Goal: Book appointment/travel/reservation

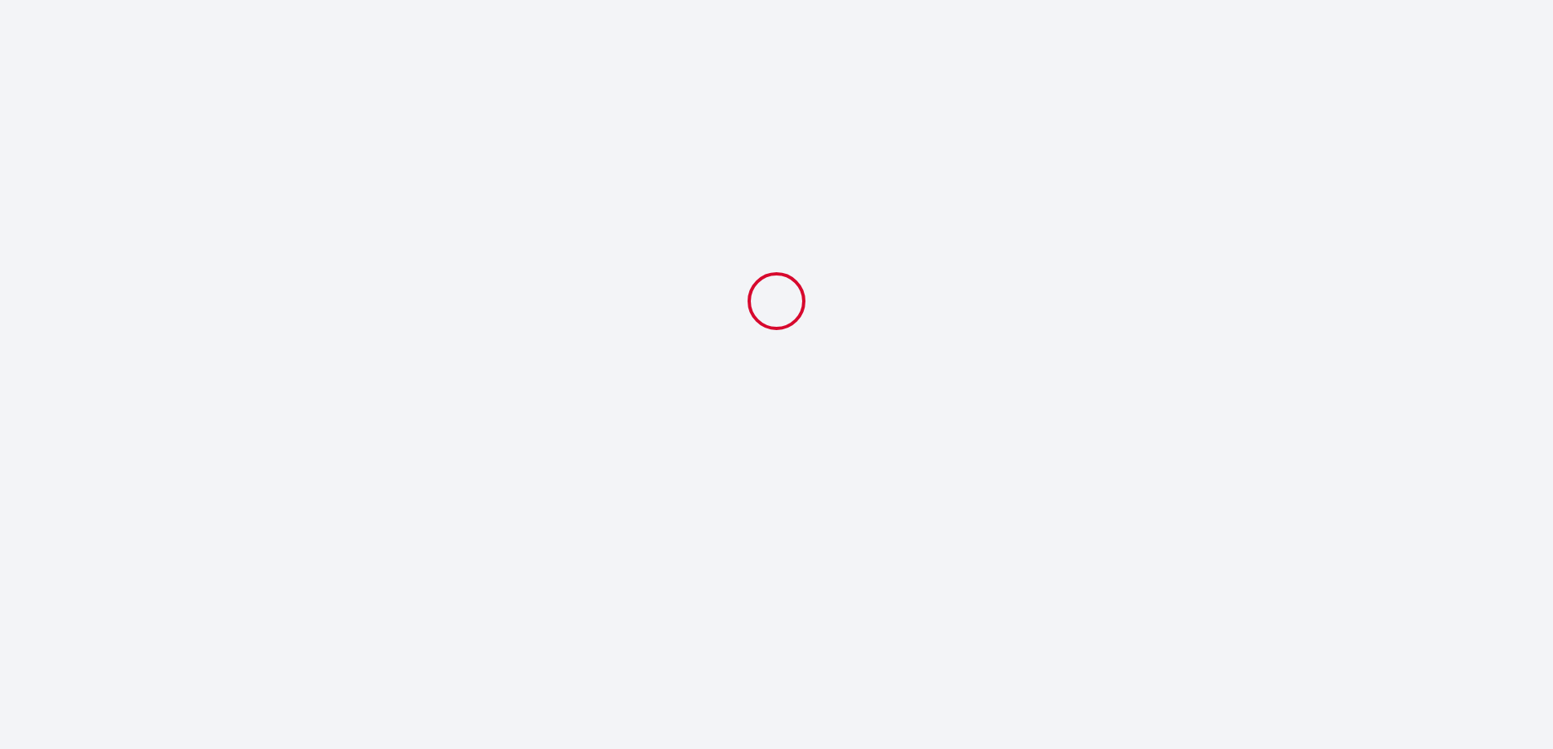
select select
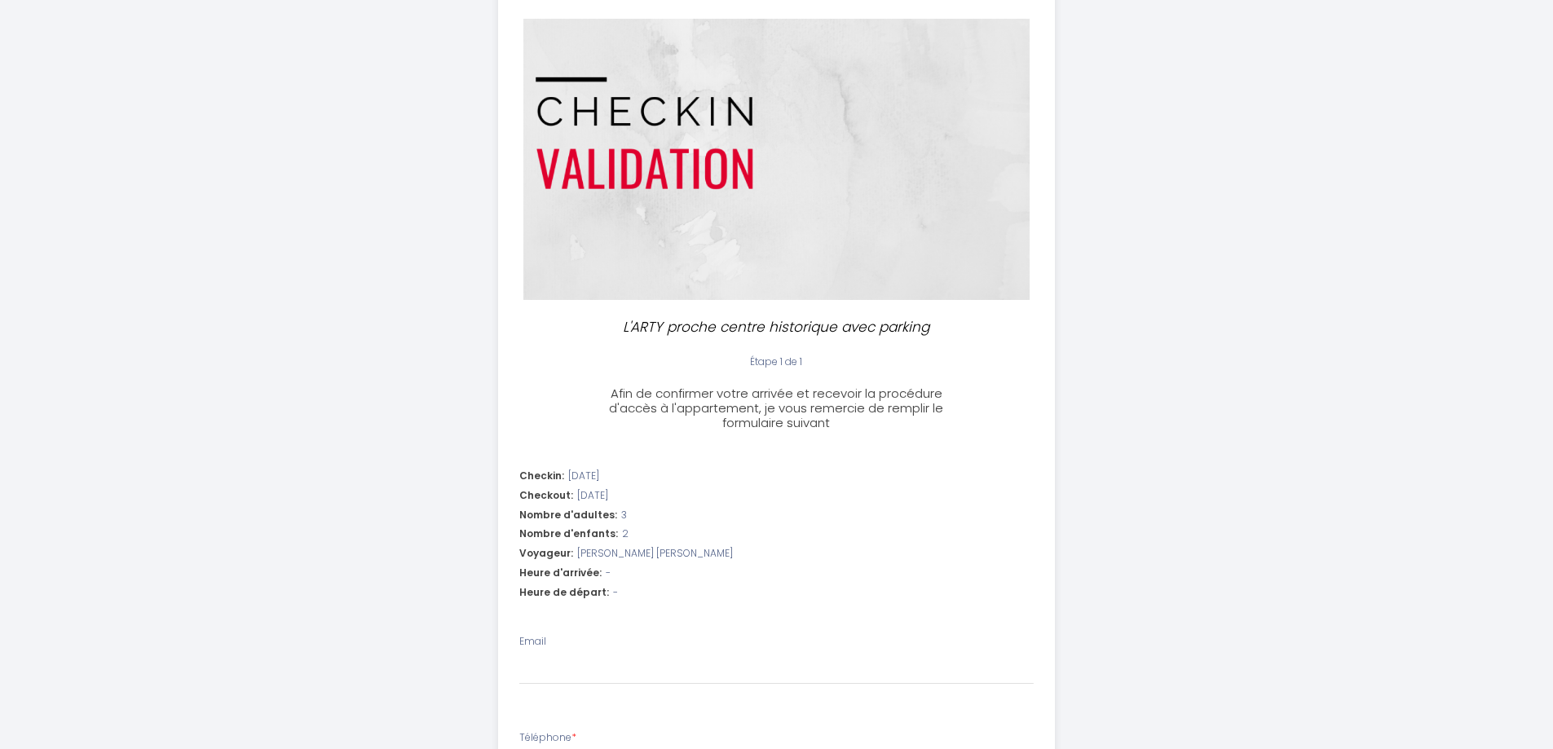
scroll to position [163, 0]
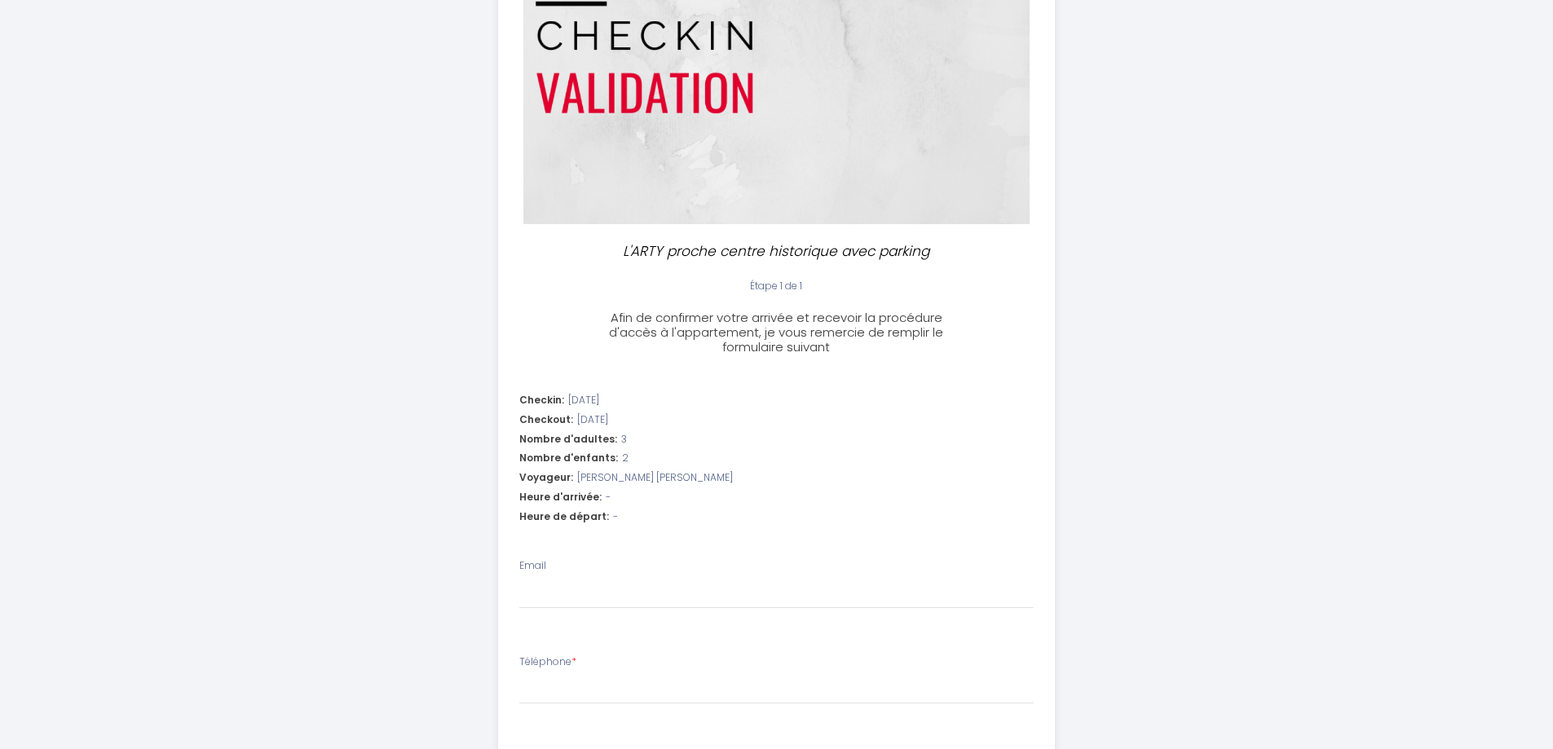
drag, startPoint x: 835, startPoint y: 351, endPoint x: 638, endPoint y: 272, distance: 211.5
click at [638, 272] on div "L'ARTY proche centre historique avec parking Étape 1 de 1 Afin de confirmer vot…" at bounding box center [776, 522] width 557 height 1288
click at [742, 426] on div "Checkout: [DATE]" at bounding box center [776, 420] width 515 height 15
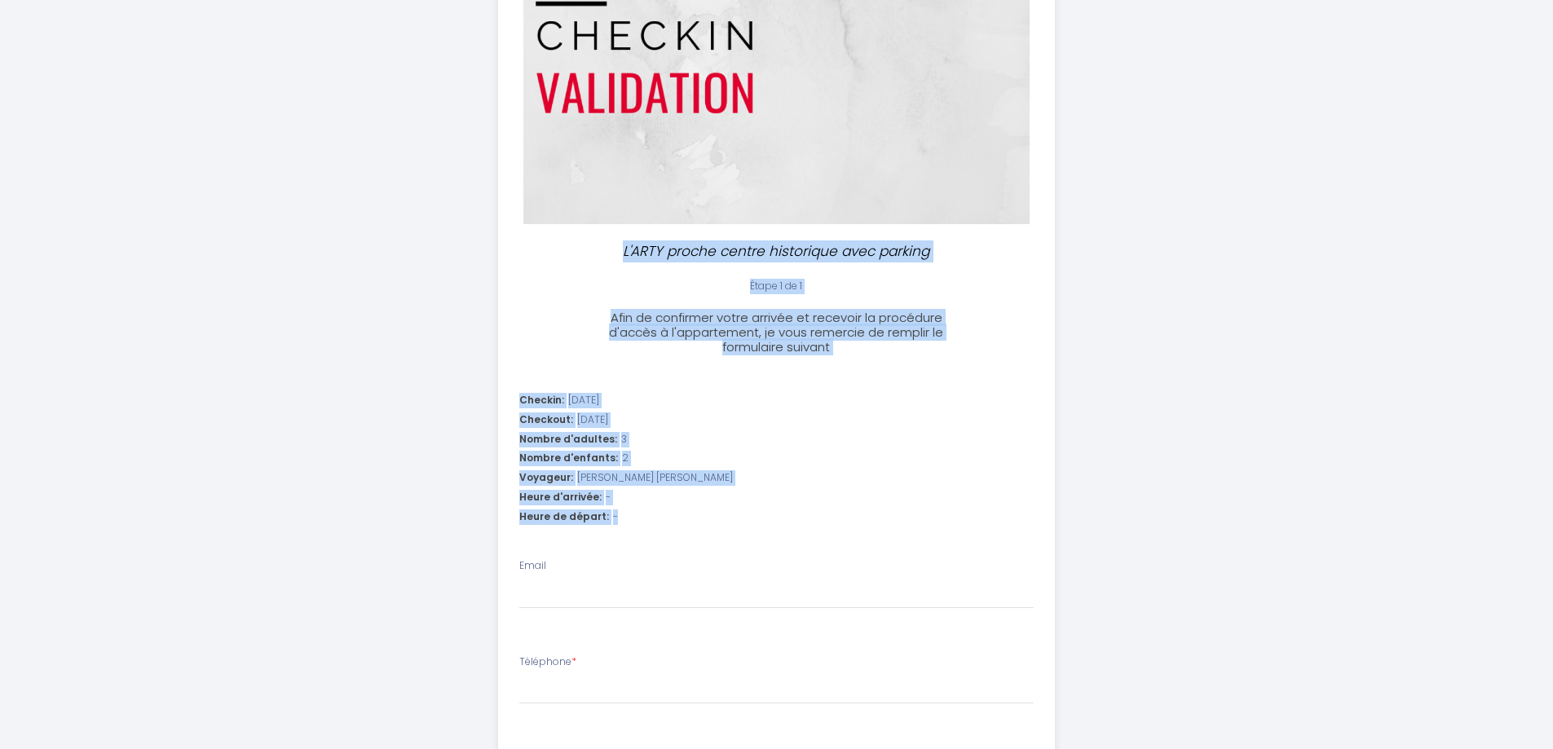
drag, startPoint x: 641, startPoint y: 528, endPoint x: 596, endPoint y: 244, distance: 288.1
click at [596, 244] on div "L'ARTY proche centre historique avec parking Étape 1 de 1 Afin de confirmer vot…" at bounding box center [776, 522] width 557 height 1288
copy div "L'ARTY proche centre historique avec parking Étape 1 de 1 Afin de confirmer vot…"
click at [761, 434] on div "Nombre d'adultes: 3" at bounding box center [776, 439] width 515 height 15
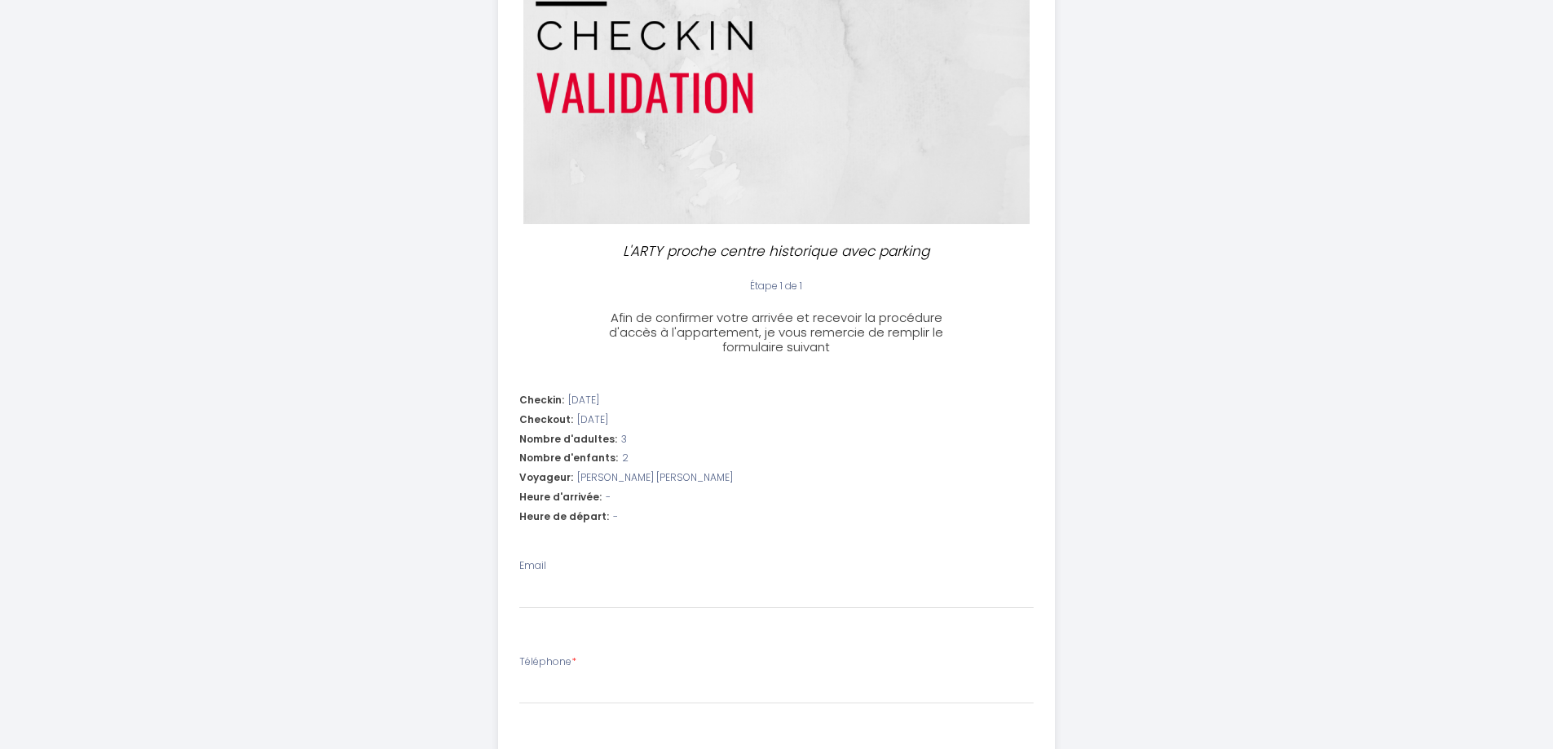
click at [599, 400] on span "[DATE]" at bounding box center [583, 400] width 31 height 15
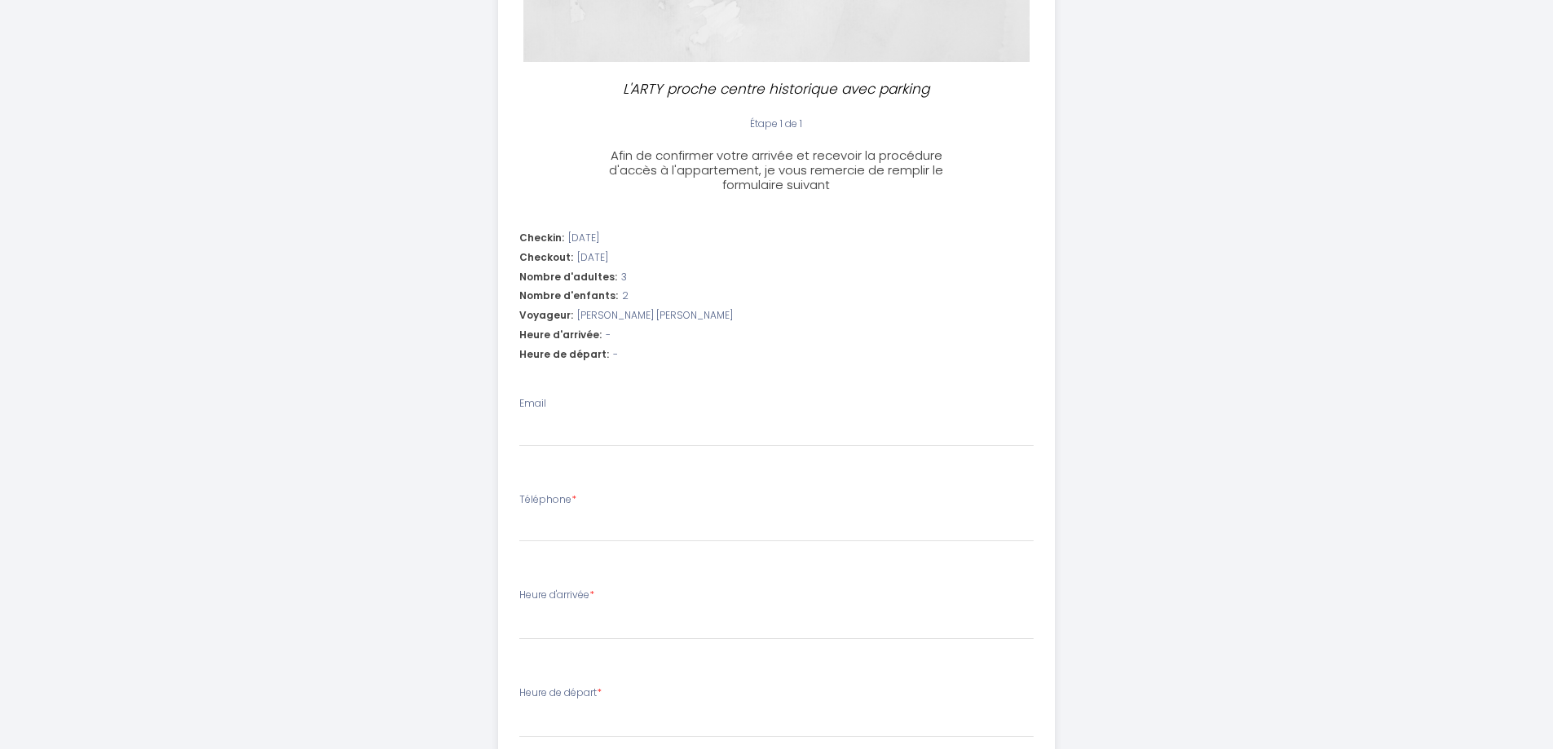
scroll to position [326, 0]
drag, startPoint x: 606, startPoint y: 334, endPoint x: 641, endPoint y: 356, distance: 41.0
click at [645, 351] on li "Checkin: [DATE] Checkout: [DATE] Nombre d'adultes: 3 Nombre d'enfants: 2 Voyage…" at bounding box center [776, 298] width 555 height 156
click at [607, 417] on input "Email" at bounding box center [776, 431] width 515 height 29
type input "[EMAIL_ADDRESS][DOMAIN_NAME]"
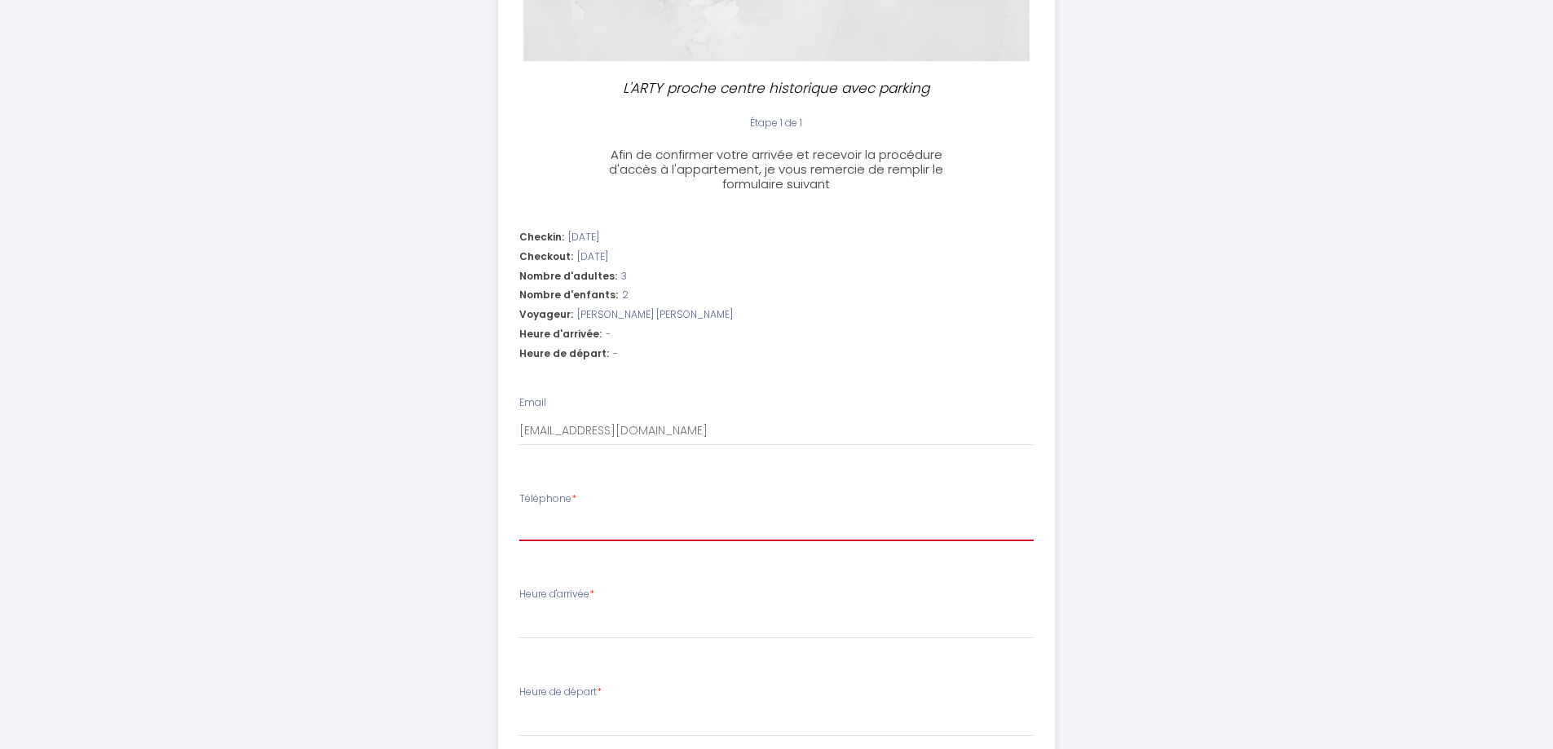
type input "11987989999"
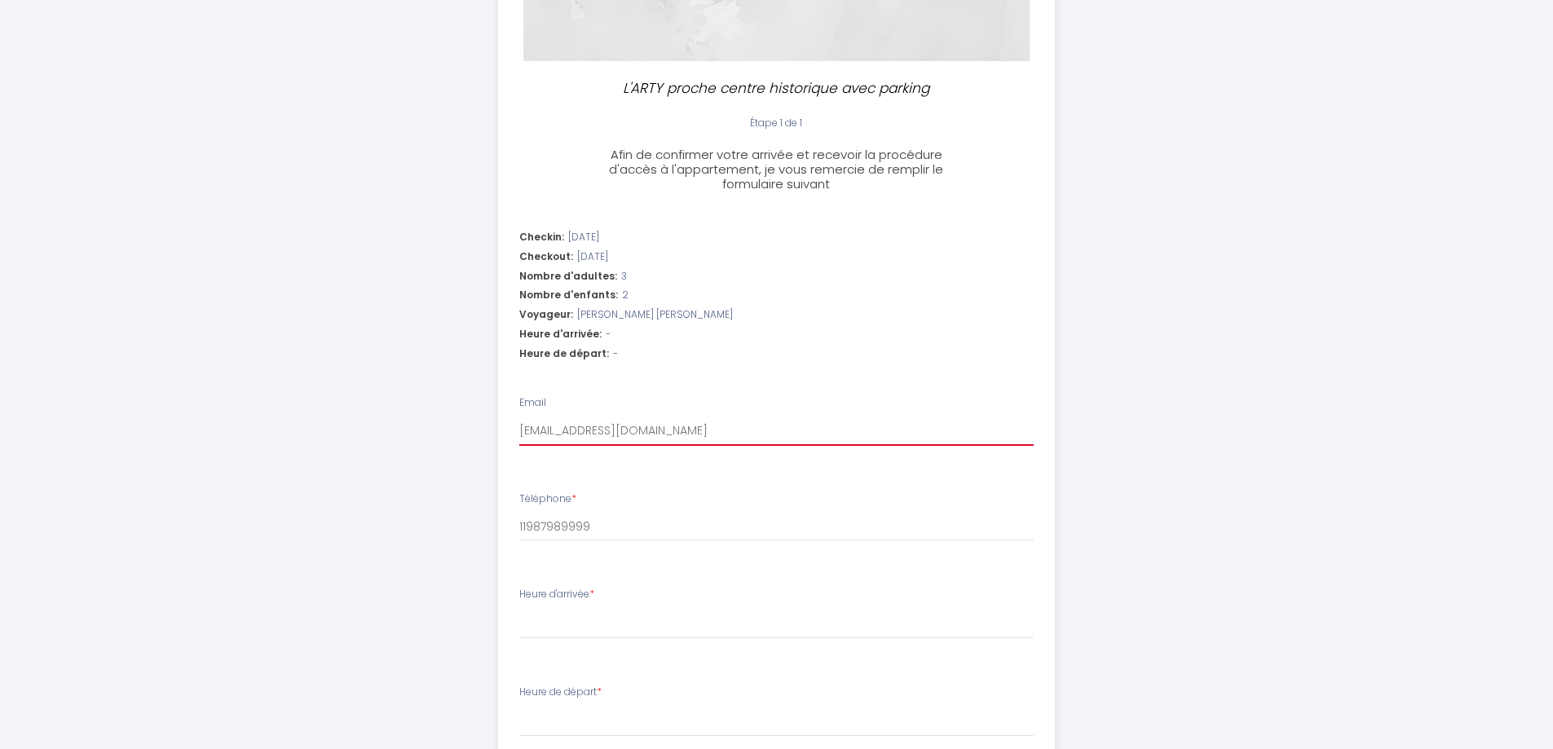
select select
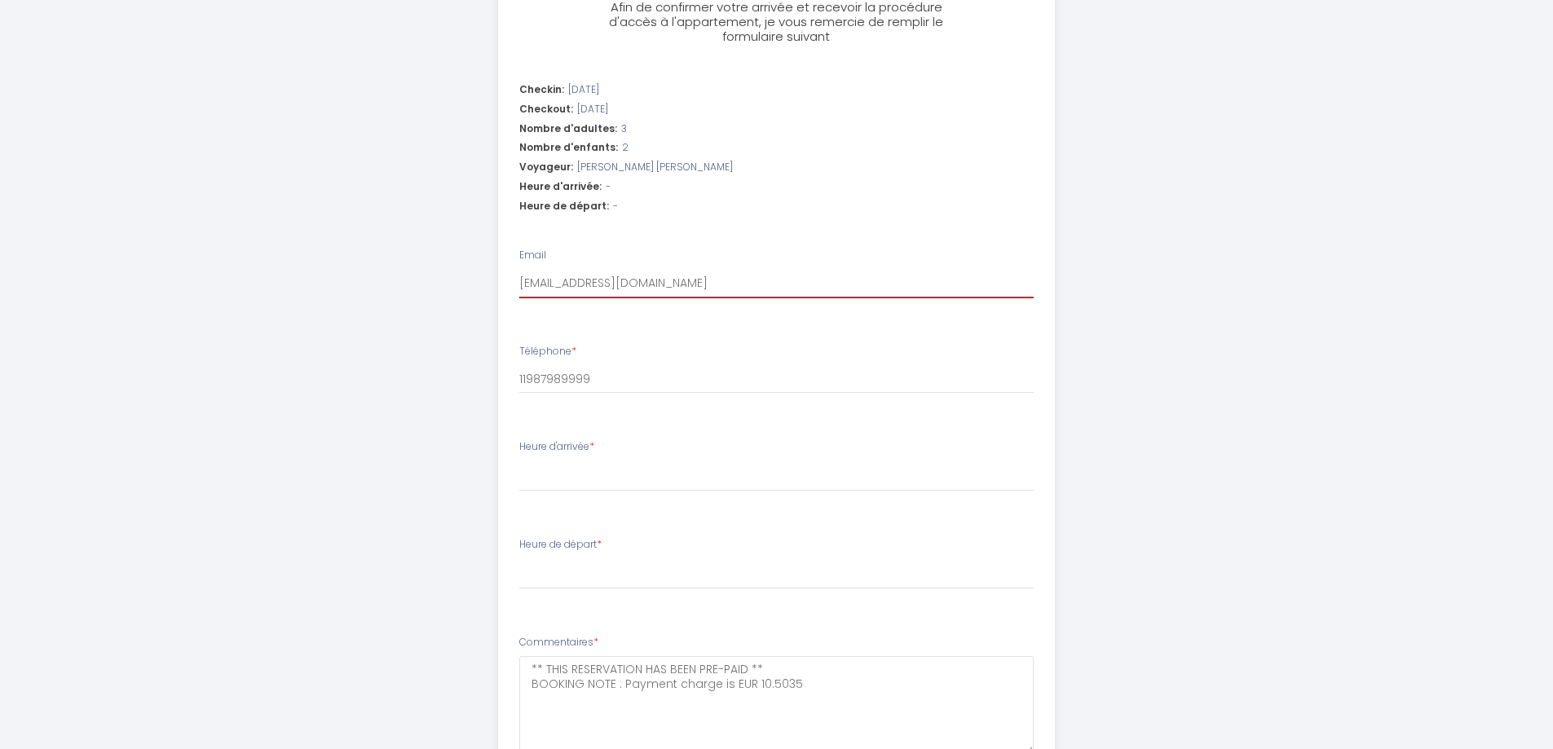
scroll to position [489, 0]
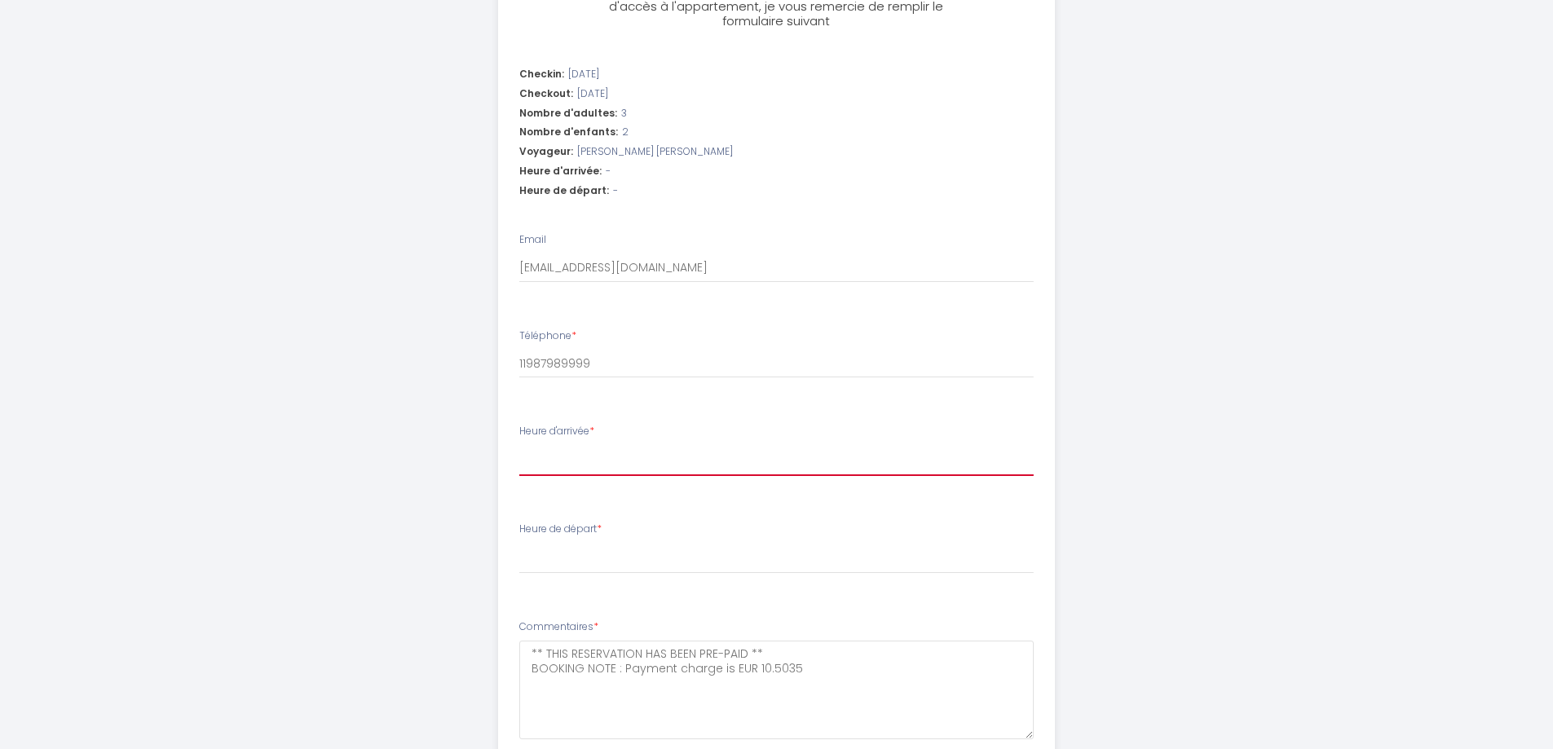
click at [607, 455] on select "16:00 16:30 17:00 17:30 18:00 18:30 19:00 19:30 20:00 20:30 21:00 21:30 22:00 2…" at bounding box center [776, 460] width 515 height 31
select select "16:00"
click at [519, 445] on select "16:00 16:30 17:00 17:30 18:00 18:30 19:00 19:30 20:00 20:30 21:00 21:30 22:00 2…" at bounding box center [776, 460] width 515 height 31
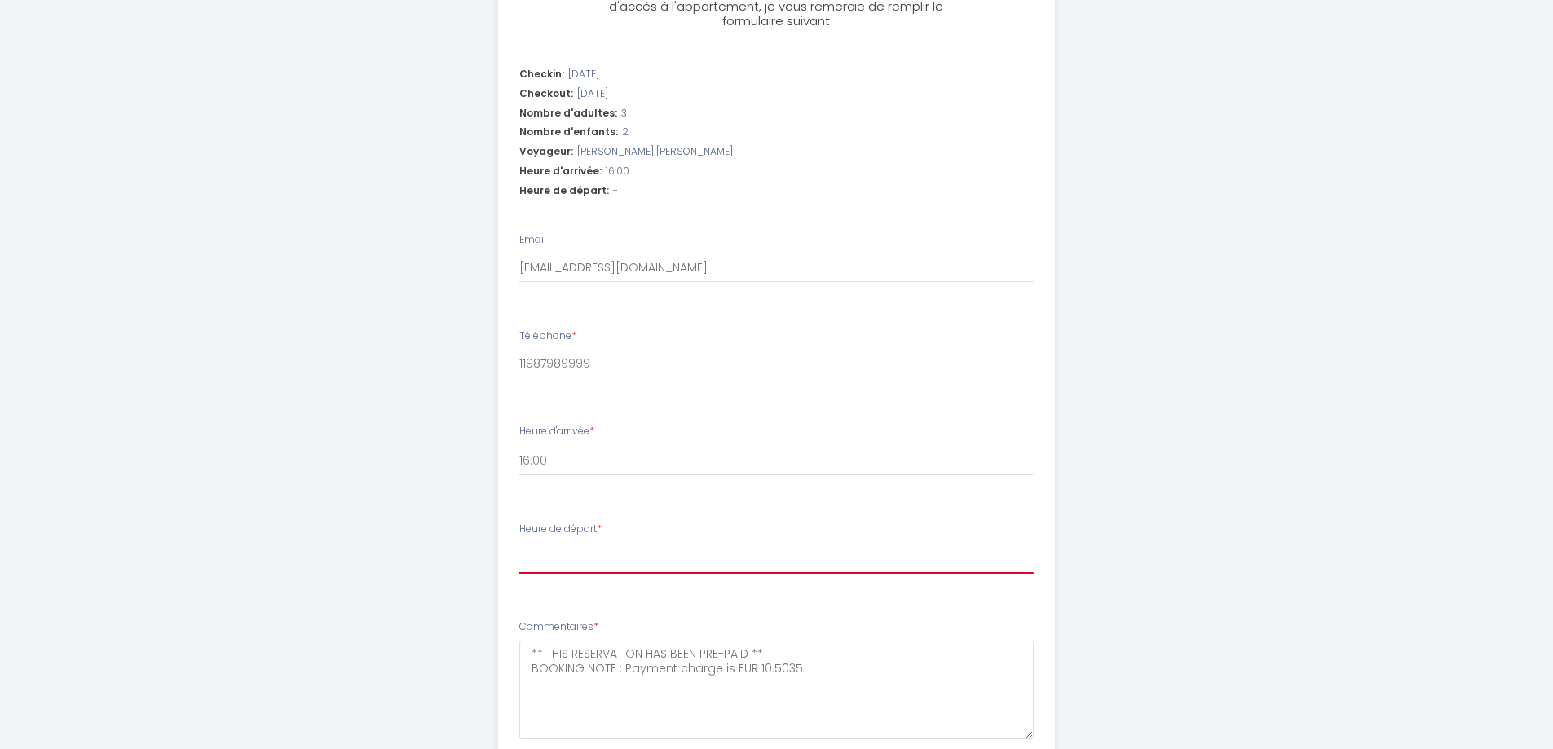
click at [704, 545] on select "00:00 00:30 01:00 01:30 02:00 02:30 03:00 03:30 04:00 04:30 05:00 05:30 06:00 0…" at bounding box center [776, 558] width 515 height 31
select select "10:00"
click at [519, 543] on select "00:00 00:30 01:00 01:30 02:00 02:30 03:00 03:30 04:00 04:30 05:00 05:30 06:00 0…" at bounding box center [776, 558] width 515 height 31
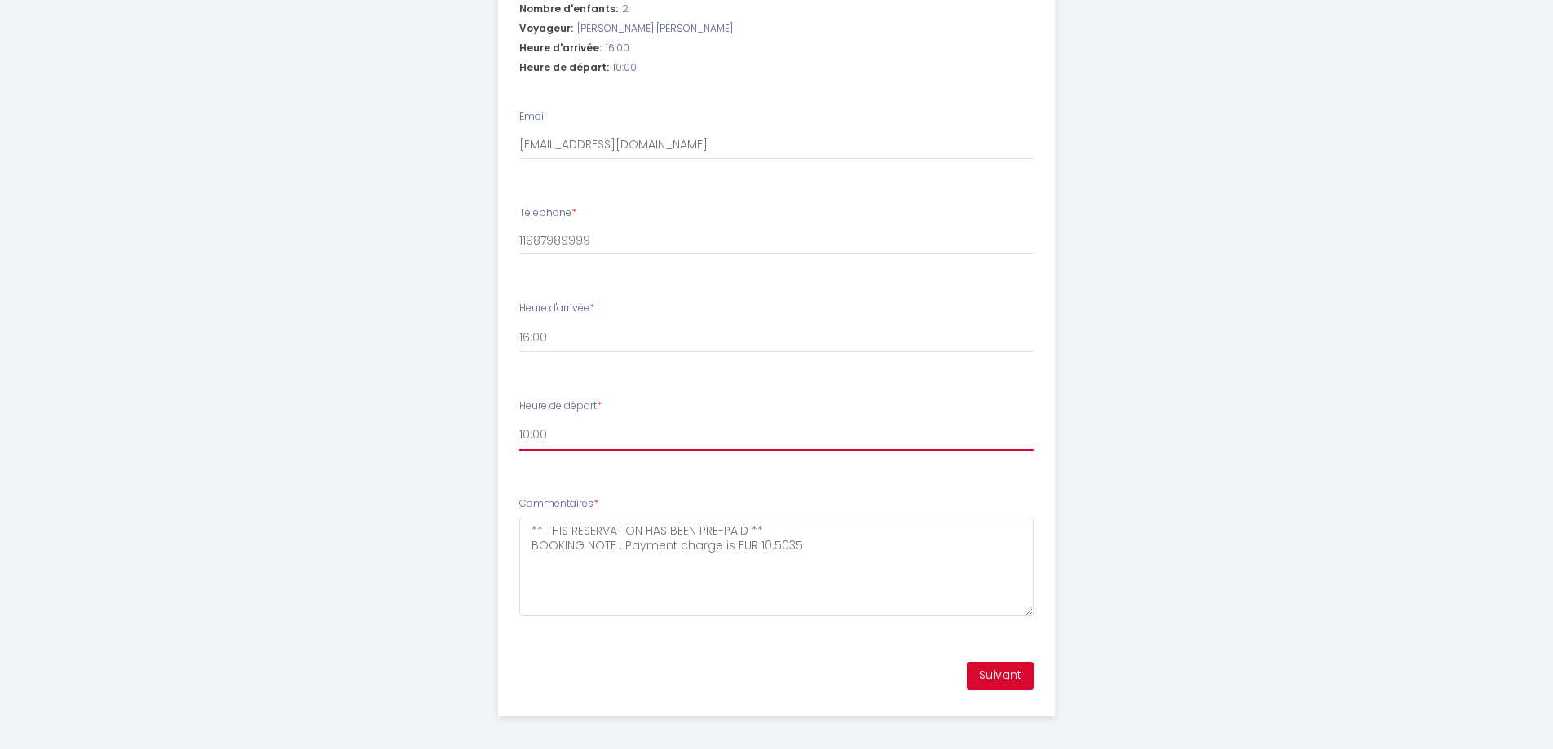
scroll to position [621, 0]
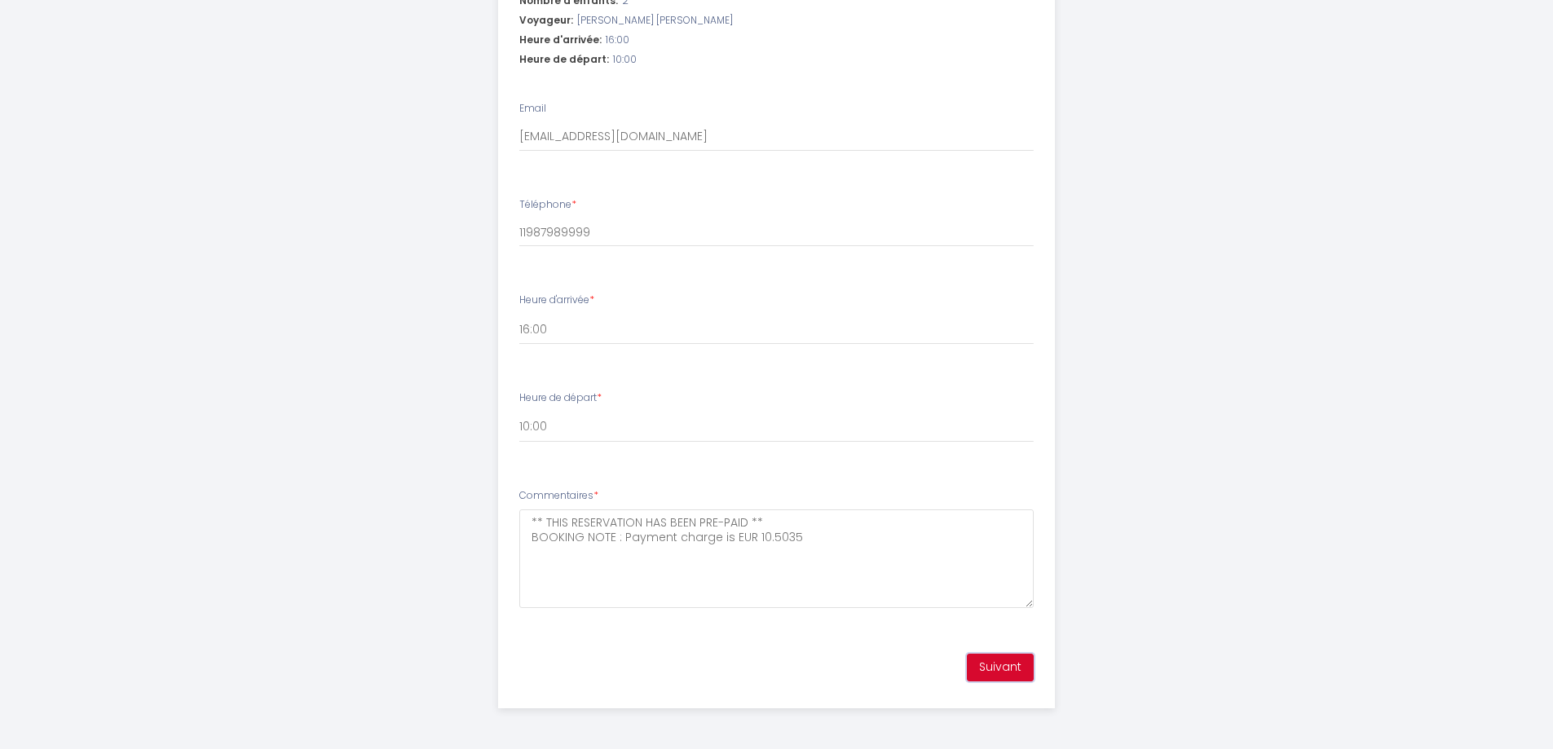
click at [998, 669] on button "Suivant" at bounding box center [1000, 668] width 67 height 28
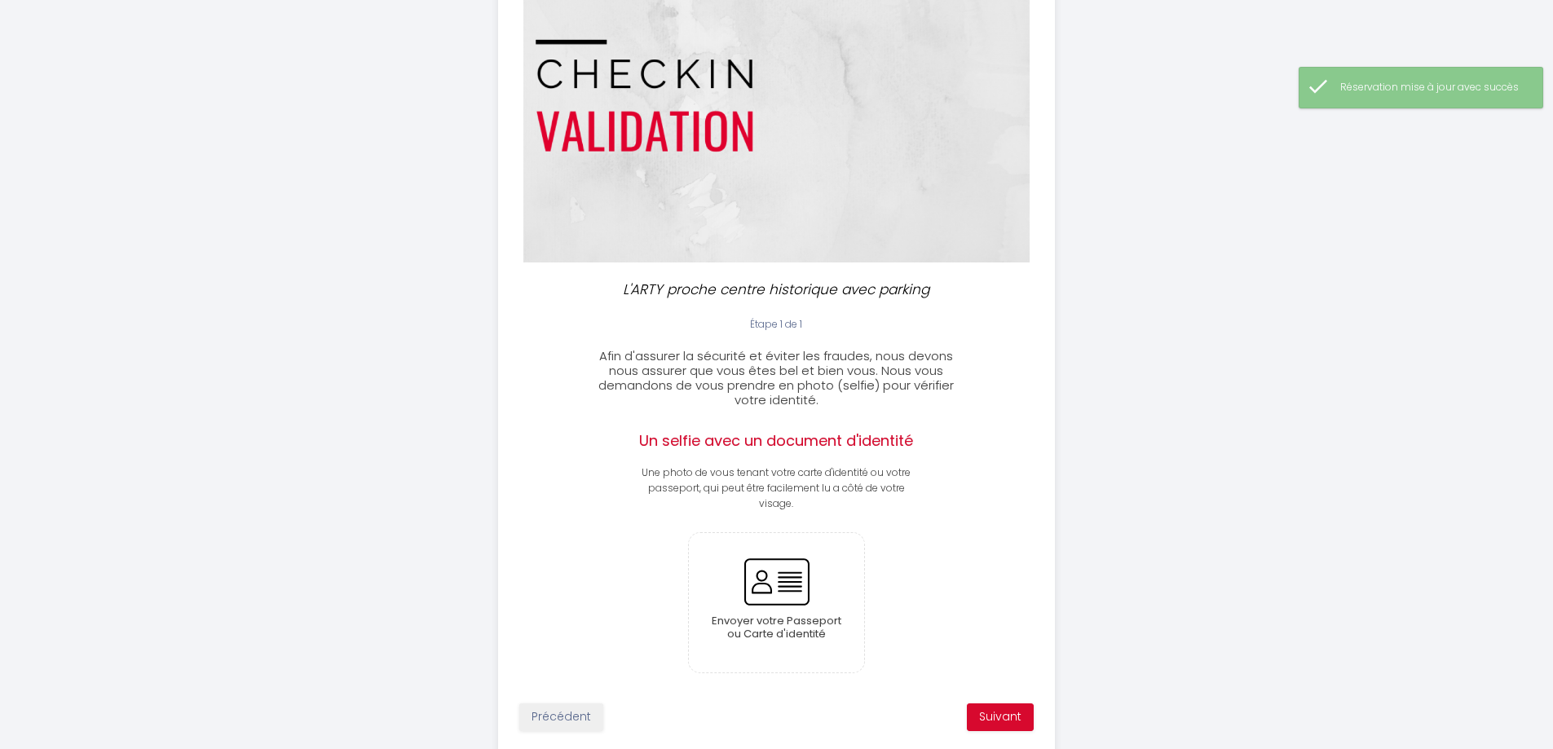
scroll to position [174, 0]
